Goal: Task Accomplishment & Management: Complete application form

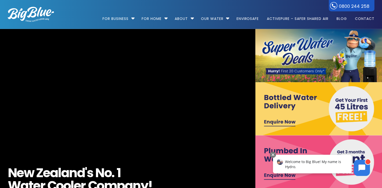
click at [293, 97] on img at bounding box center [319, 108] width 128 height 53
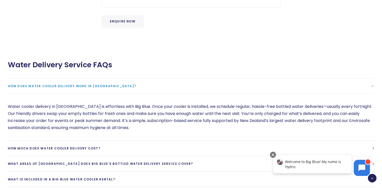
scroll to position [429, 0]
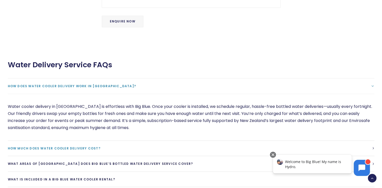
click at [204, 141] on link "How much does water cooler delivery cost?" at bounding box center [191, 148] width 367 height 15
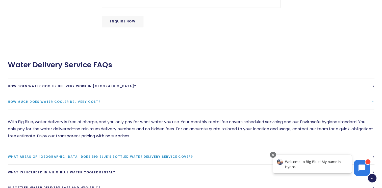
click at [115, 155] on span "What areas of New Zealand does Big Blue’s bottled water delivery service cover?" at bounding box center [100, 157] width 185 height 4
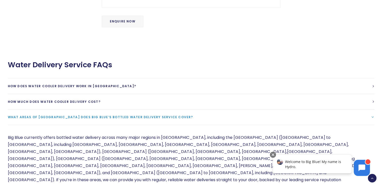
scroll to position [480, 0]
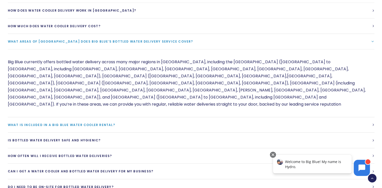
click at [109, 123] on span "What is included in a Big Blue Water cooler rental?" at bounding box center [61, 125] width 107 height 4
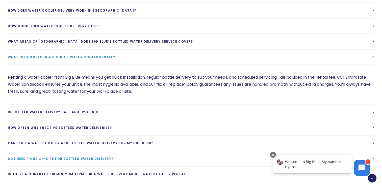
click at [79, 157] on span "Do I need to be on-site for bottled water delivery?" at bounding box center [61, 159] width 106 height 4
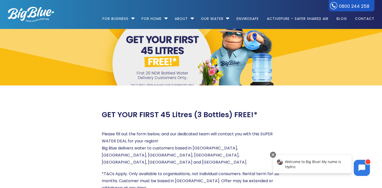
scroll to position [0, 0]
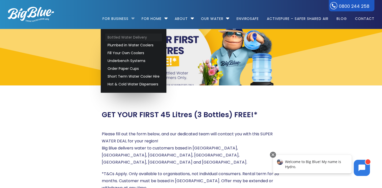
click at [121, 37] on link "Bottled Water Delivery" at bounding box center [133, 38] width 57 height 8
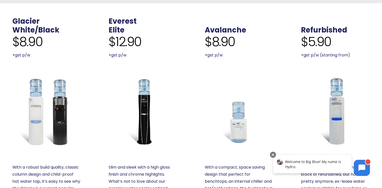
scroll to position [152, 0]
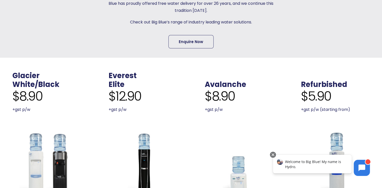
click at [198, 40] on link "Enquire Now" at bounding box center [190, 41] width 45 height 13
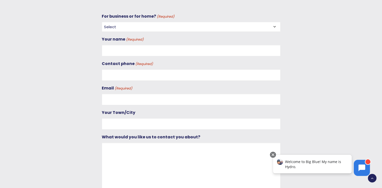
scroll to position [209, 0]
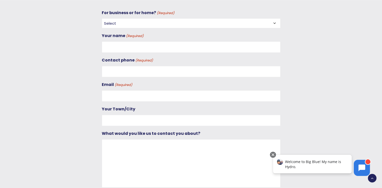
click at [256, 23] on select "Select For Business For Home" at bounding box center [191, 23] width 179 height 10
select select "For Business"
click at [102, 18] on select "Select For Business For Home" at bounding box center [191, 23] width 179 height 10
click at [120, 49] on input "Your name (Required)" at bounding box center [191, 46] width 179 height 11
drag, startPoint x: 169, startPoint y: 45, endPoint x: 201, endPoint y: 49, distance: 32.6
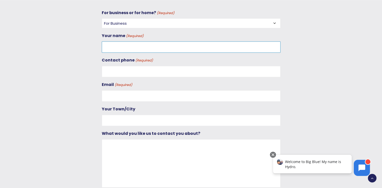
click at [169, 45] on input "Your name (Required)" at bounding box center [191, 46] width 179 height 11
type input "Angelique Nel"
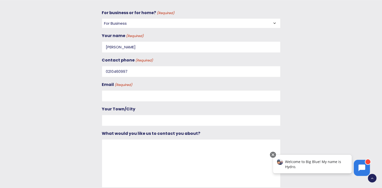
click at [138, 64] on div "Contact phone (Required) 0210460997" at bounding box center [191, 67] width 179 height 20
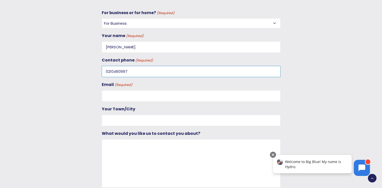
click at [133, 70] on input "0210460997" at bounding box center [191, 71] width 179 height 11
type input "0212460997"
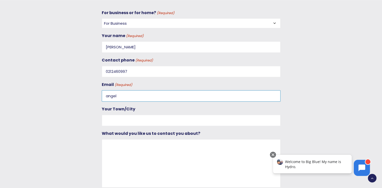
type input "angeliquen@roblawmax.co.nz"
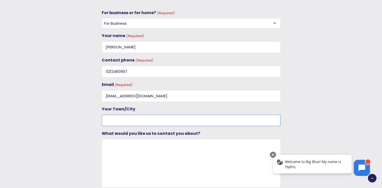
click at [139, 119] on input "Your Town/City" at bounding box center [191, 120] width 179 height 11
type input "P"
type input "Wellington, Paraparaumu"
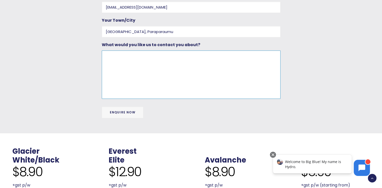
scroll to position [310, 0]
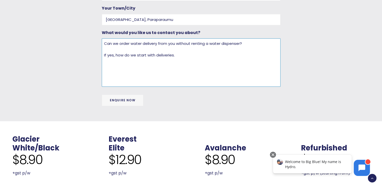
type textarea "Can we order water delivery from you without renting a water dispenser? If yes,…"
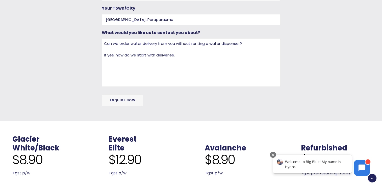
click at [122, 103] on input "Enquire Now" at bounding box center [123, 101] width 42 height 12
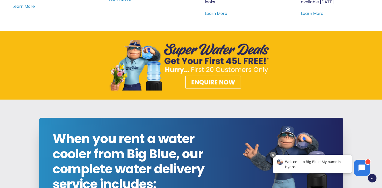
scroll to position [542, 0]
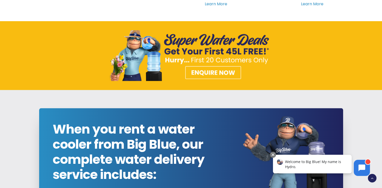
drag, startPoint x: 158, startPoint y: 115, endPoint x: 102, endPoint y: 100, distance: 58.2
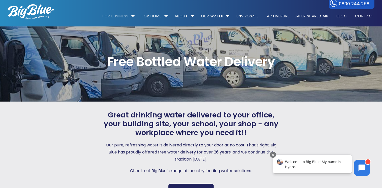
scroll to position [0, 0]
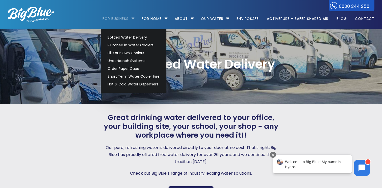
click at [128, 17] on link "For Business" at bounding box center [118, 16] width 30 height 33
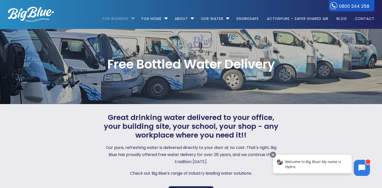
click at [128, 17] on link "For Business" at bounding box center [118, 16] width 30 height 33
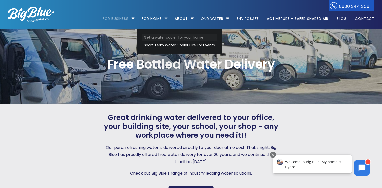
click at [150, 37] on link "Get a water cooler for your home" at bounding box center [180, 38] width 76 height 8
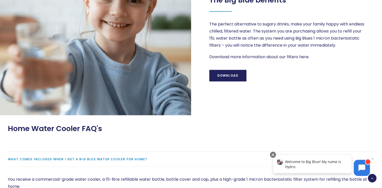
scroll to position [556, 0]
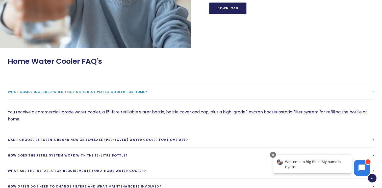
click at [100, 89] on link "What comes included when I get a Big Blue water cooler for home?" at bounding box center [191, 91] width 367 height 15
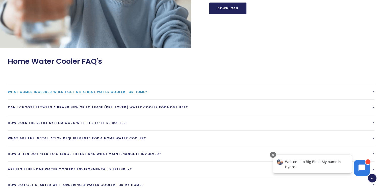
click at [100, 89] on link "What comes included when I get a Big Blue water cooler for home?" at bounding box center [191, 91] width 367 height 15
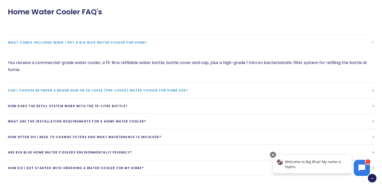
scroll to position [606, 0]
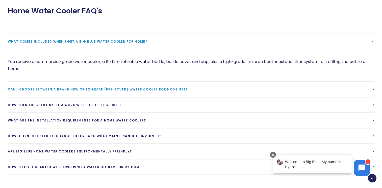
click at [100, 92] on link "Can I choose between a brand new or ex-lease (pre-loved) water cooler for home …" at bounding box center [191, 89] width 367 height 15
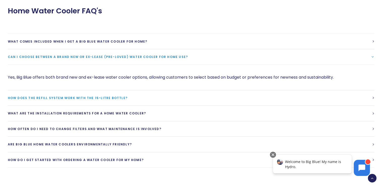
click at [90, 98] on span "How does the refill system work with the 15-litre bottle?" at bounding box center [68, 98] width 120 height 4
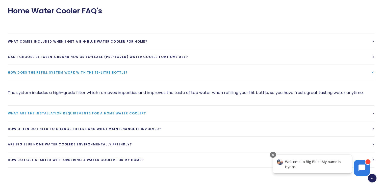
click at [89, 111] on span "What are the installation requirements for a home water cooler?" at bounding box center [77, 113] width 138 height 4
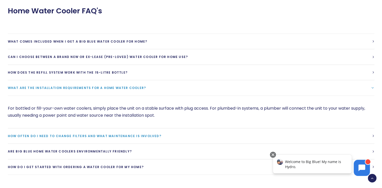
click at [71, 134] on span "How often do I need to change filters and what maintenance is involved?" at bounding box center [85, 136] width 154 height 4
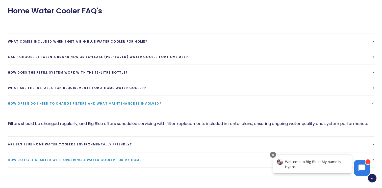
click at [46, 162] on span "How do I get started with ordering a water cooler for my home?" at bounding box center [76, 160] width 136 height 4
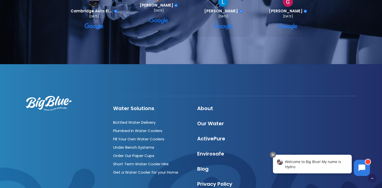
scroll to position [960, 0]
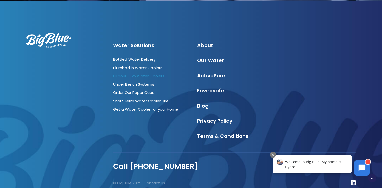
click at [134, 75] on link "Fill Your Own Water Coolers" at bounding box center [138, 76] width 51 height 5
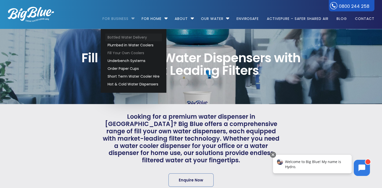
click at [117, 36] on link "Bottled Water Delivery" at bounding box center [133, 38] width 57 height 8
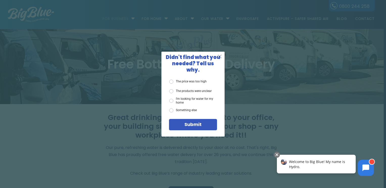
click at [219, 58] on span "X" at bounding box center [220, 56] width 5 height 6
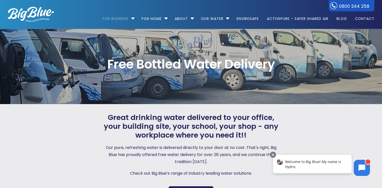
click at [59, 13] on div at bounding box center [35, 14] width 55 height 29
